Goal: Information Seeking & Learning: Learn about a topic

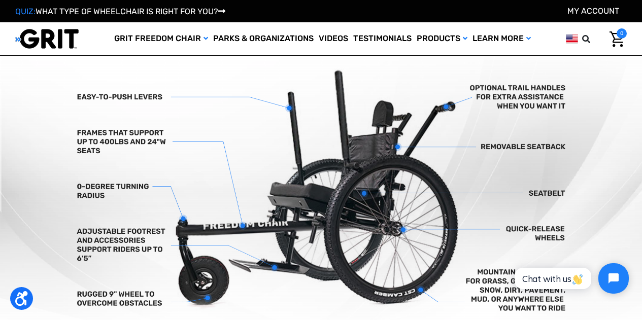
scroll to position [295, 0]
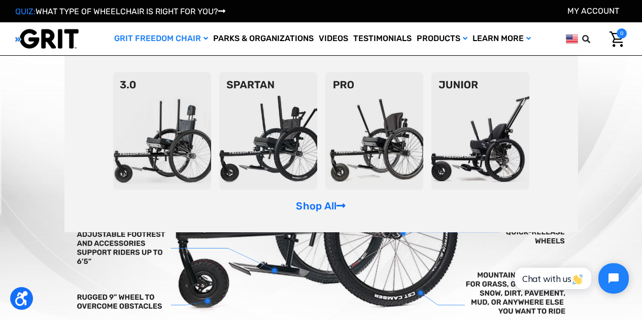
click at [185, 143] on img at bounding box center [162, 131] width 98 height 118
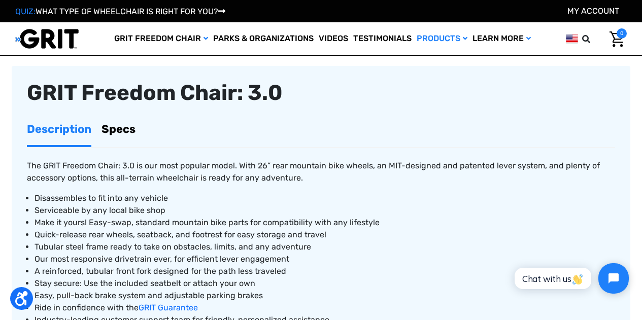
scroll to position [353, 0]
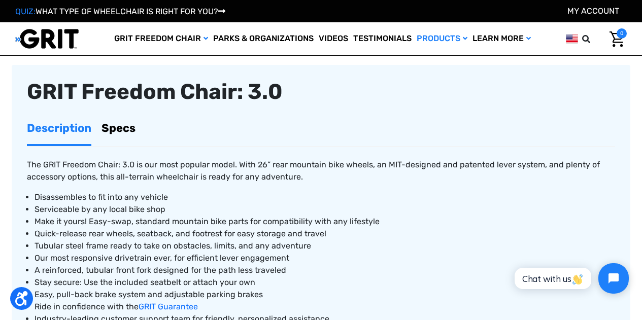
click at [133, 127] on link "Specs" at bounding box center [118, 128] width 34 height 32
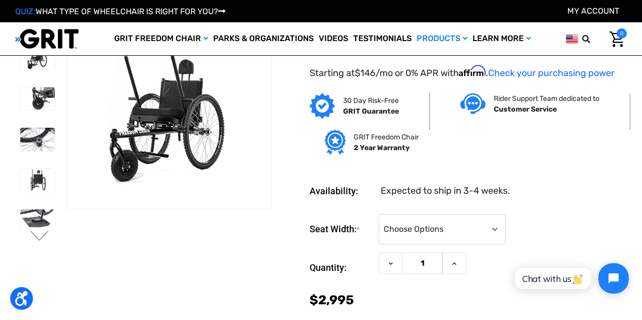
scroll to position [0, 0]
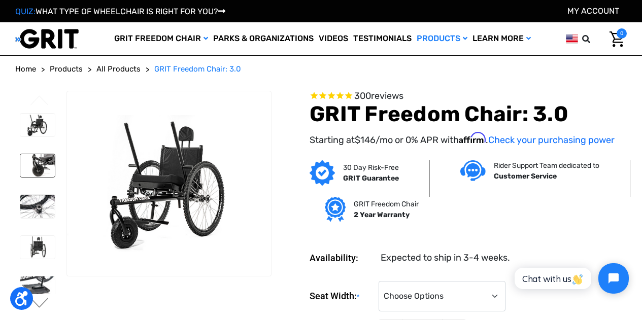
click at [39, 159] on img at bounding box center [37, 165] width 35 height 23
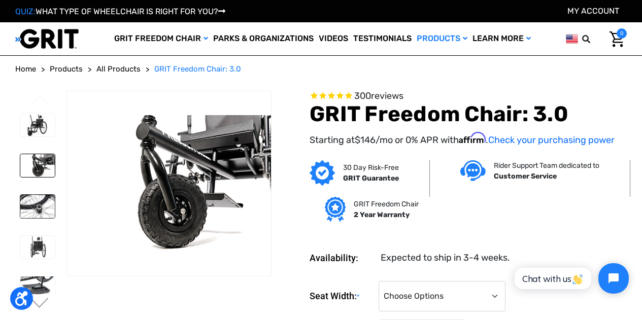
click at [40, 195] on img at bounding box center [37, 206] width 35 height 23
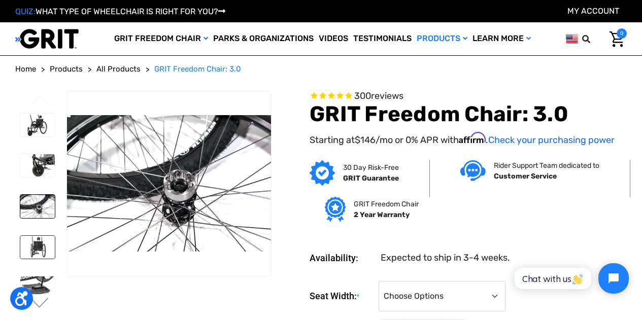
click at [35, 236] on img at bounding box center [37, 247] width 35 height 23
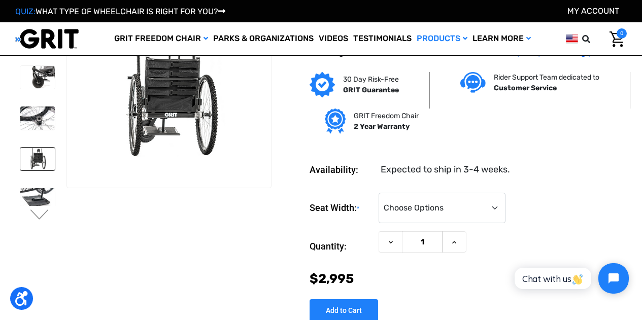
scroll to position [43, 0]
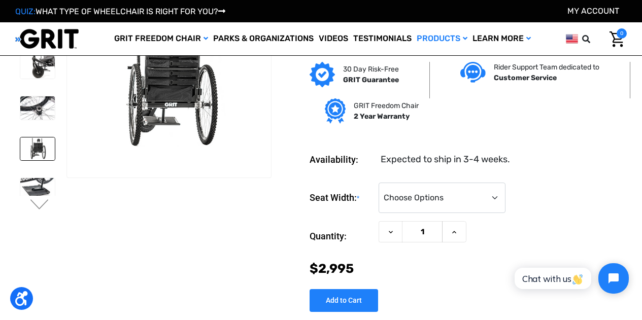
click at [30, 173] on li at bounding box center [37, 189] width 44 height 33
click at [33, 178] on img at bounding box center [37, 189] width 35 height 23
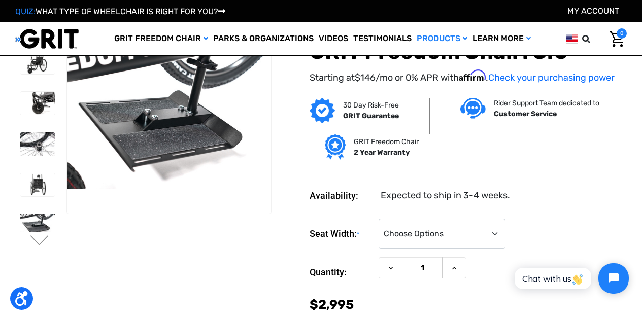
scroll to position [0, 0]
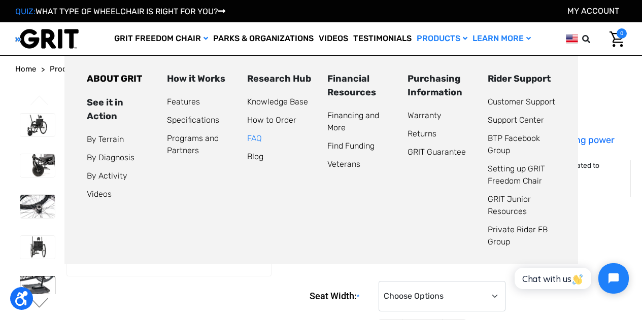
click at [257, 139] on link "FAQ" at bounding box center [254, 138] width 15 height 10
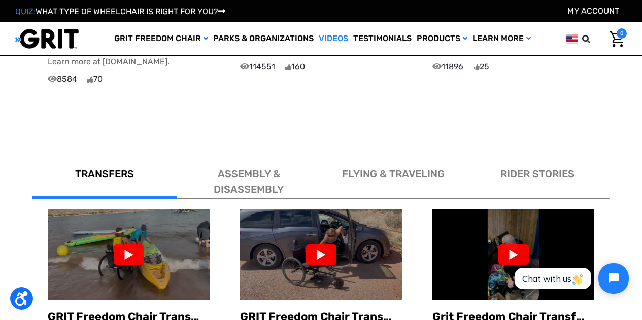
scroll to position [519, 0]
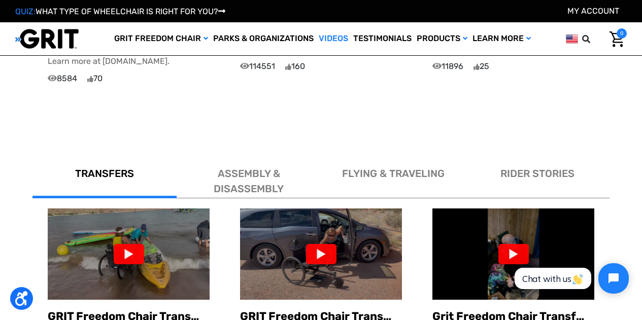
click at [244, 167] on span "ASSEMBLY & DISASSEMBLY" at bounding box center [249, 180] width 70 height 27
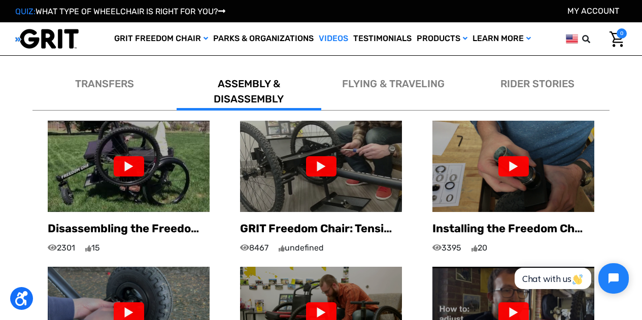
scroll to position [608, 0]
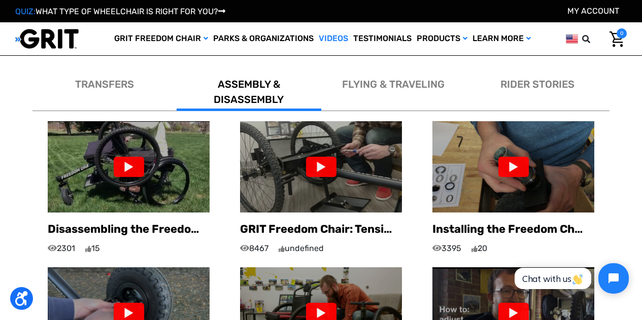
click at [522, 157] on div at bounding box center [513, 167] width 30 height 20
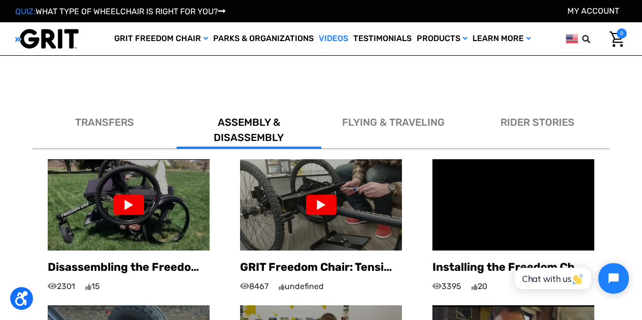
scroll to position [570, 0]
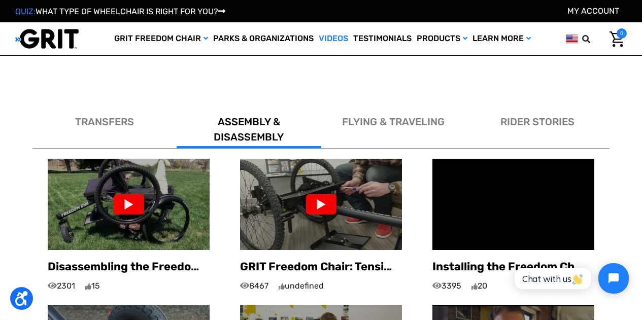
click at [316, 183] on img at bounding box center [321, 204] width 162 height 91
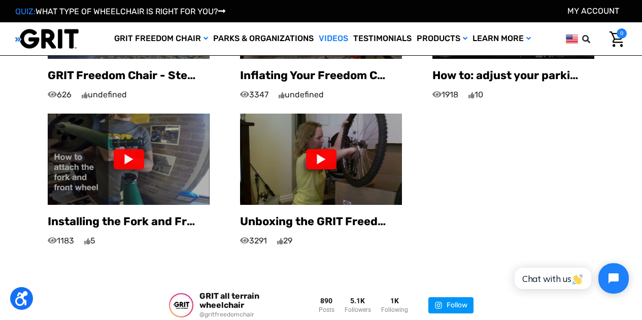
scroll to position [908, 0]
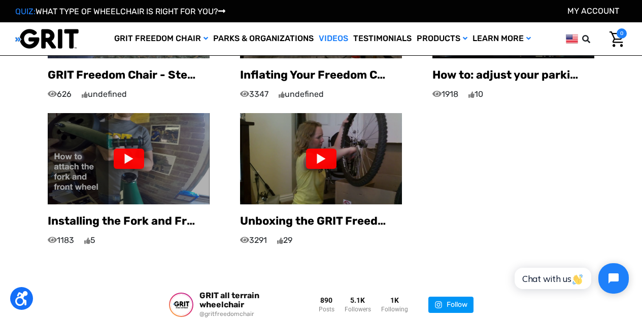
click at [321, 149] on div at bounding box center [321, 159] width 30 height 20
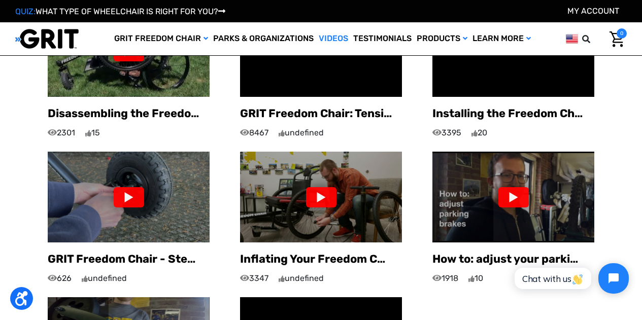
scroll to position [681, 0]
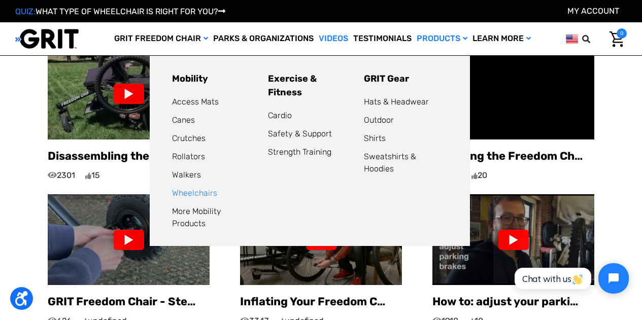
click at [193, 194] on link "Wheelchairs" at bounding box center [194, 193] width 45 height 10
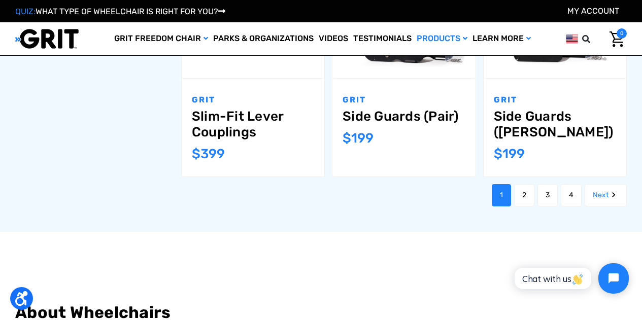
scroll to position [1097, 0]
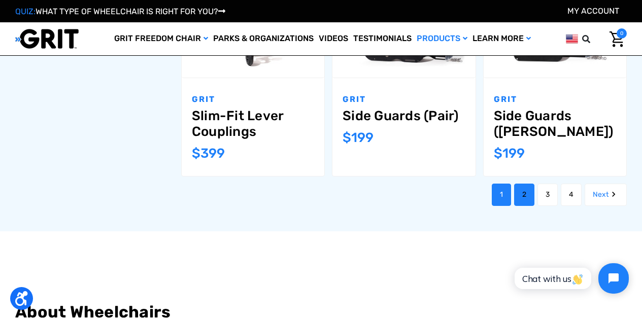
click at [532, 184] on link "2" at bounding box center [524, 195] width 20 height 22
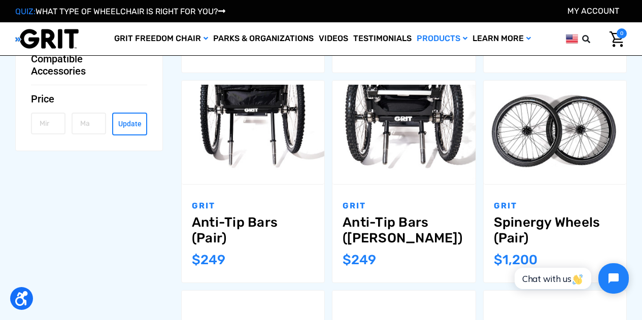
scroll to position [553, 0]
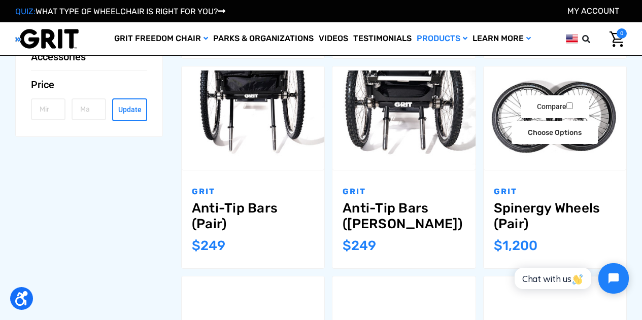
click at [552, 212] on link "Spinergy Wheels (Pair)" at bounding box center [555, 215] width 122 height 31
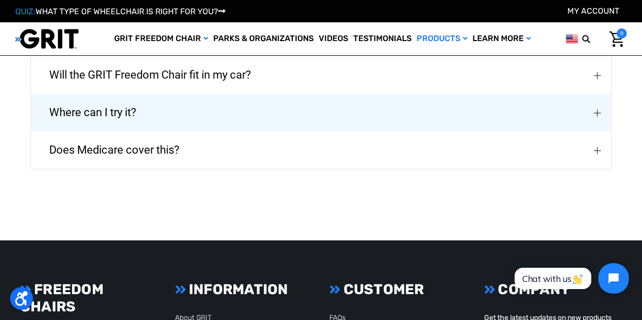
scroll to position [1415, 0]
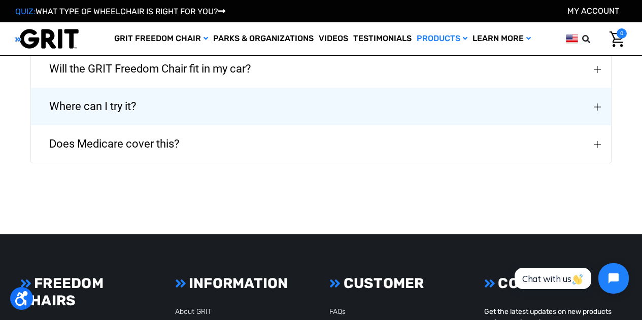
click at [309, 146] on button "Does Medicare cover this?" at bounding box center [321, 144] width 580 height 38
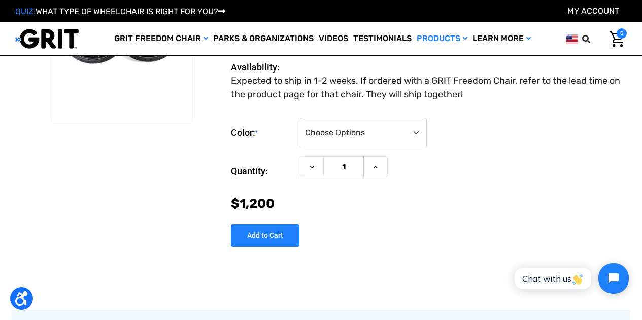
scroll to position [0, 0]
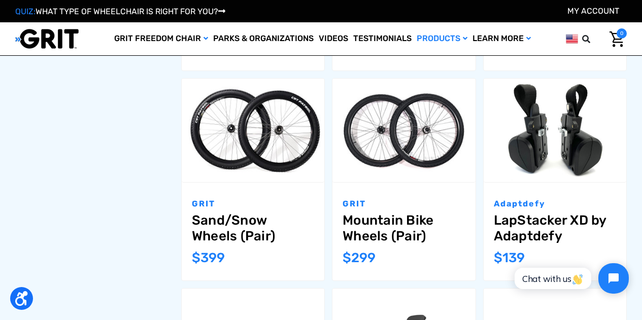
scroll to position [751, 0]
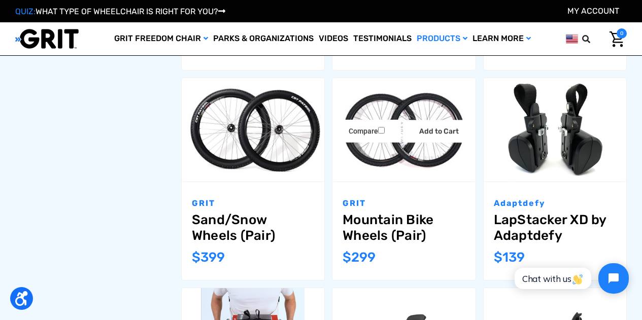
click at [399, 222] on link "Mountain Bike Wheels (Pair)" at bounding box center [403, 227] width 122 height 31
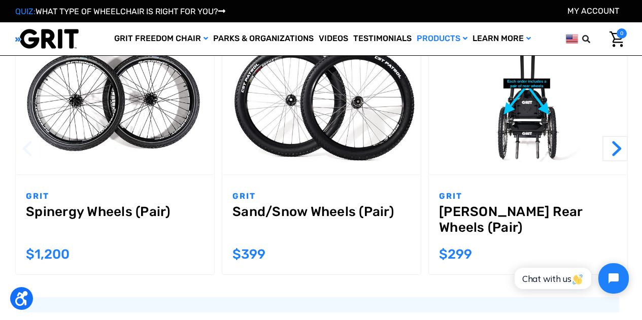
scroll to position [821, 0]
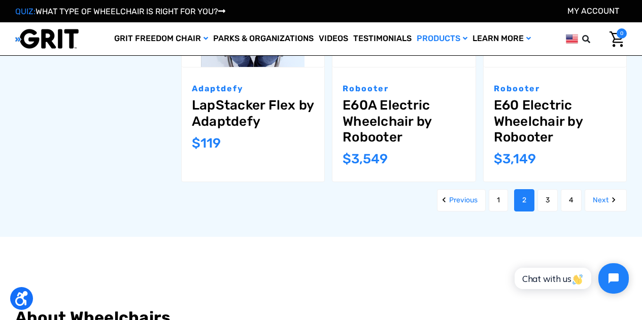
scroll to position [1077, 0]
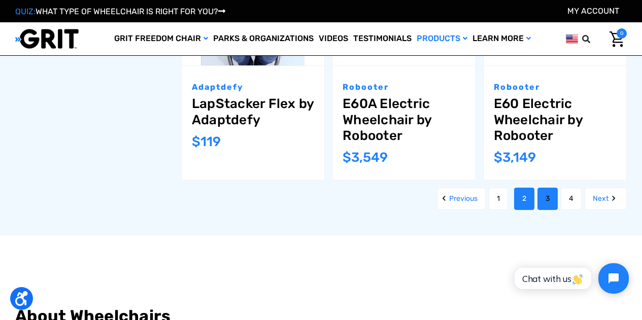
click at [546, 198] on link "3" at bounding box center [547, 199] width 20 height 22
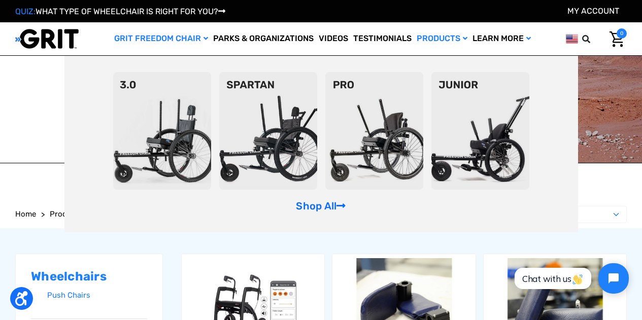
click at [144, 39] on link "GRIT Freedom Chair" at bounding box center [161, 38] width 99 height 33
click at [152, 108] on img at bounding box center [162, 131] width 98 height 118
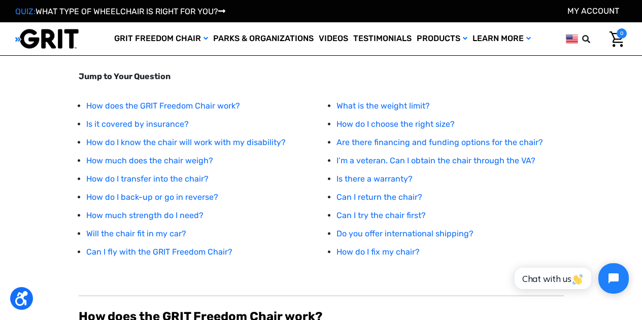
scroll to position [123, 0]
click at [199, 196] on link "How do I back-up or go in reverse?" at bounding box center [152, 198] width 132 height 10
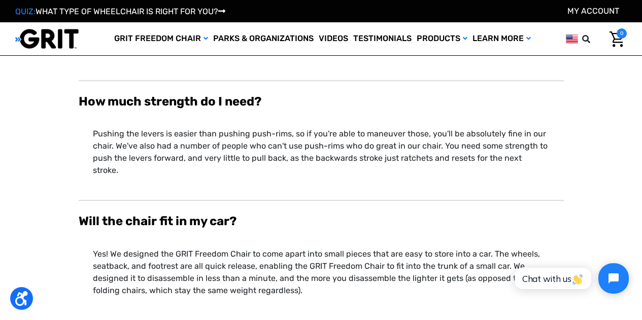
scroll to position [1710, 0]
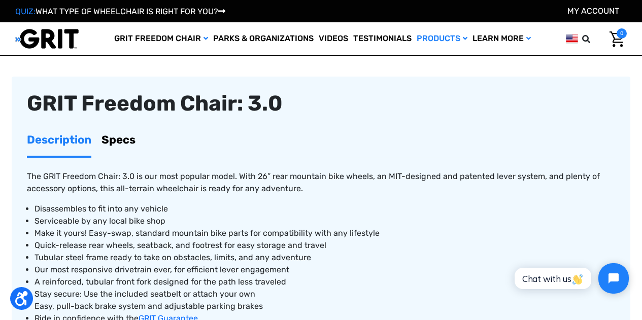
click at [105, 130] on link "Specs" at bounding box center [118, 140] width 34 height 32
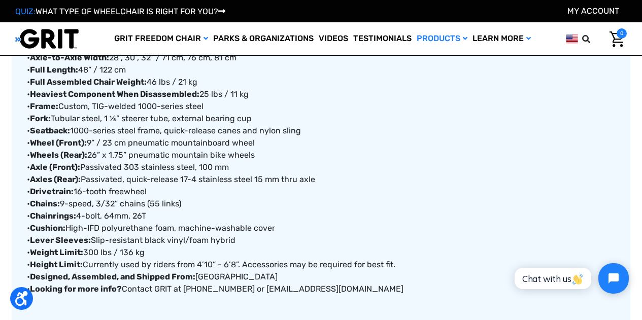
scroll to position [485, 0]
